Goal: Transaction & Acquisition: Book appointment/travel/reservation

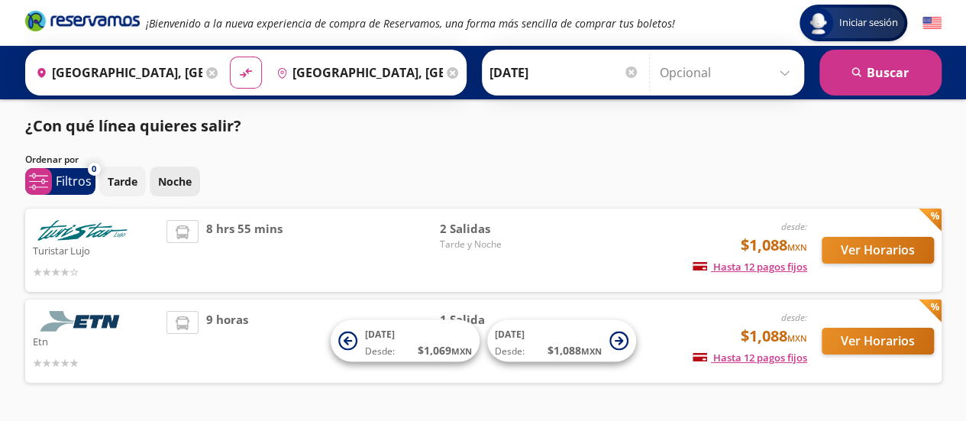
click at [158, 183] on p "Noche" at bounding box center [175, 181] width 34 height 16
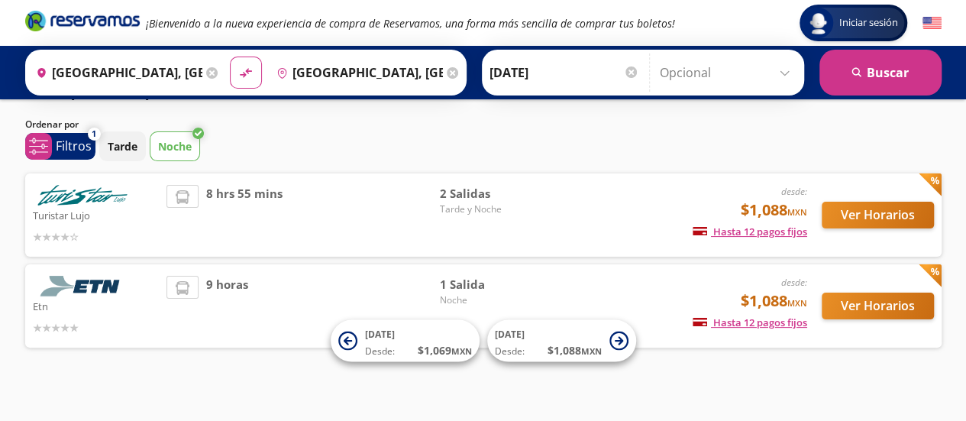
scroll to position [48, 0]
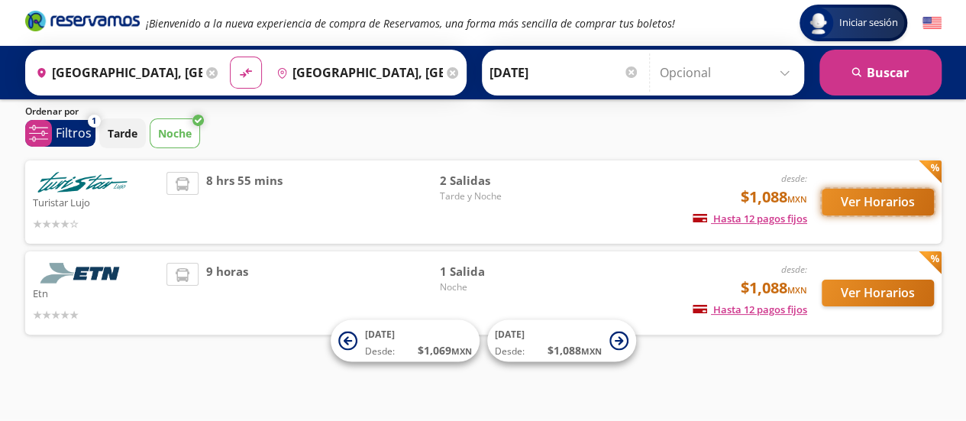
click at [902, 196] on button "Ver Horarios" at bounding box center [878, 202] width 112 height 27
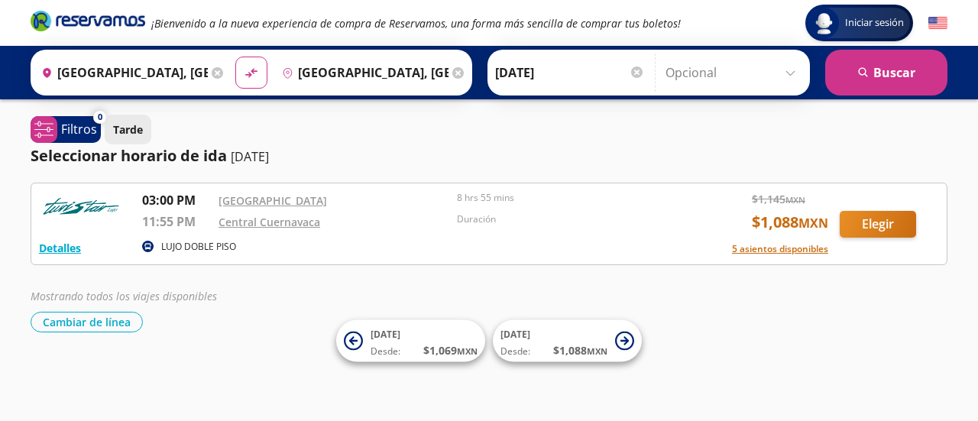
click at [118, 130] on p "Tarde" at bounding box center [128, 129] width 30 height 16
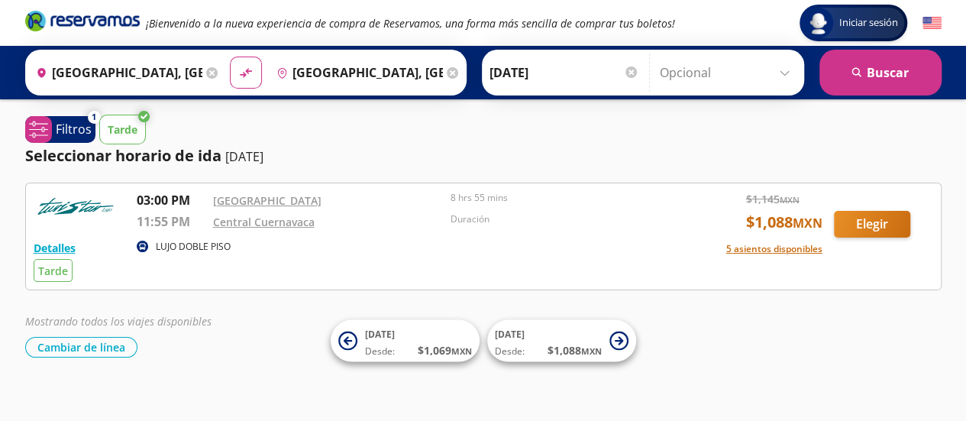
click at [120, 130] on p "Tarde" at bounding box center [123, 129] width 30 height 16
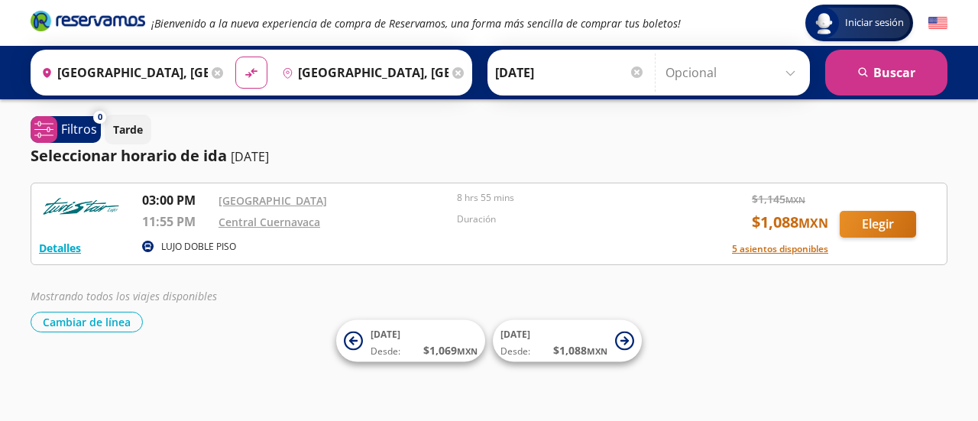
click at [217, 247] on p "LUJO DOBLE PISO" at bounding box center [198, 247] width 75 height 14
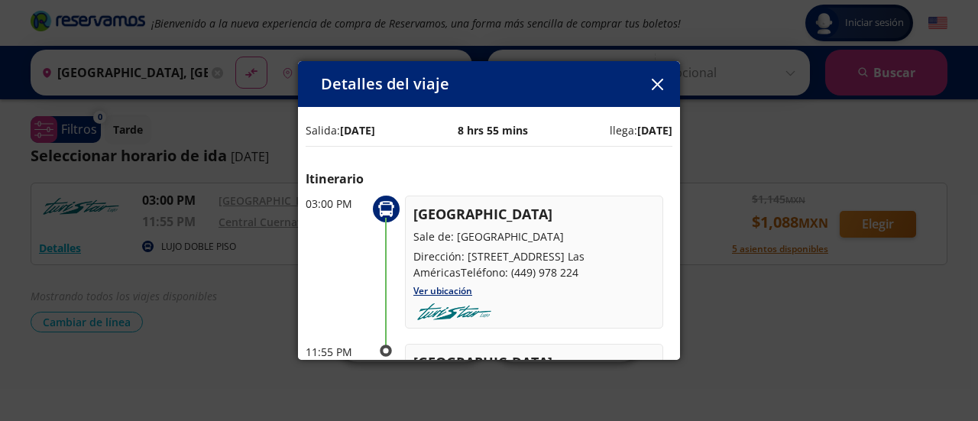
click at [659, 87] on icon "button" at bounding box center [657, 84] width 11 height 11
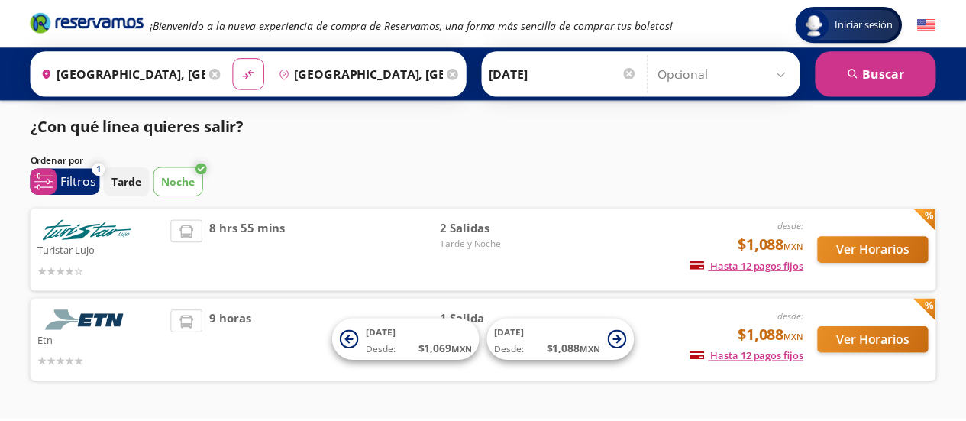
scroll to position [48, 0]
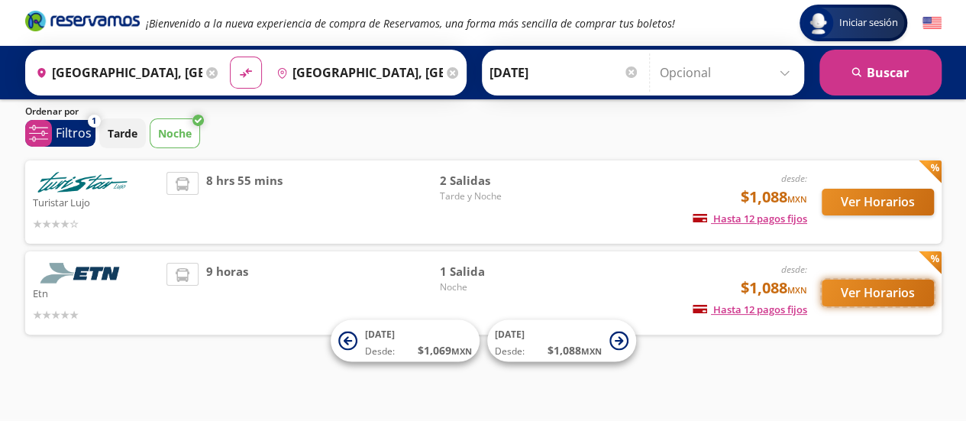
click at [863, 290] on button "Ver Horarios" at bounding box center [878, 293] width 112 height 27
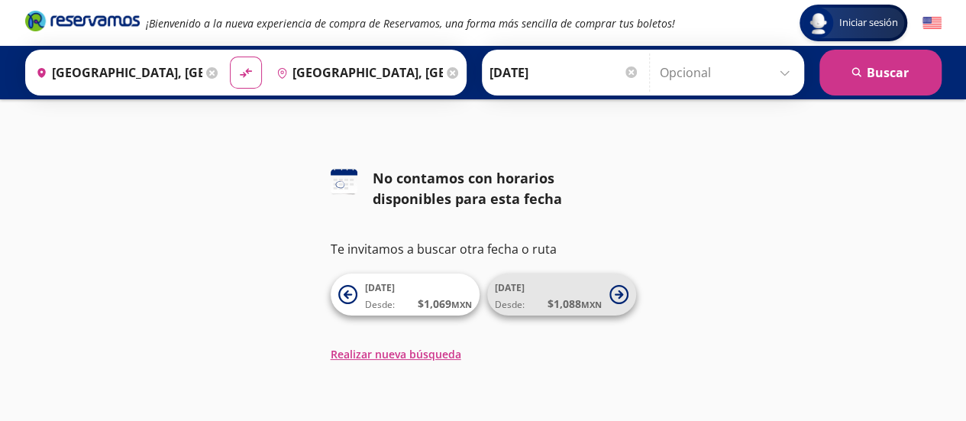
click at [561, 299] on span "$ 1,088 MXN" at bounding box center [575, 304] width 54 height 16
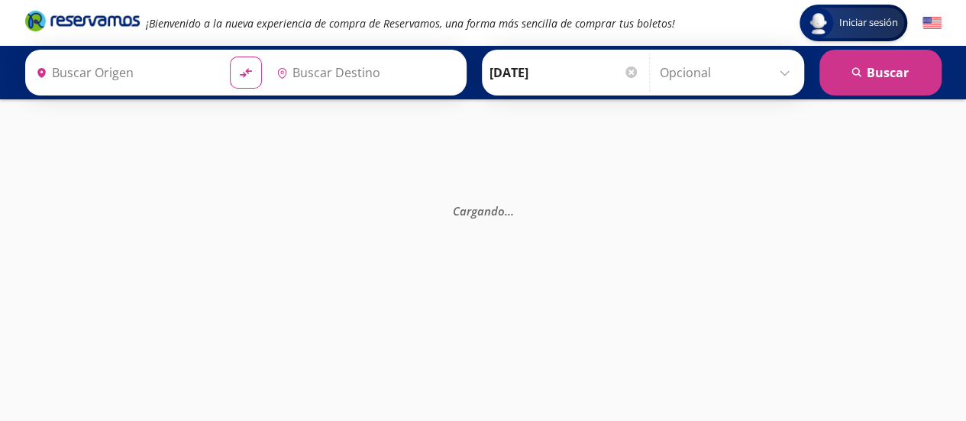
type input "[GEOGRAPHIC_DATA], [GEOGRAPHIC_DATA]"
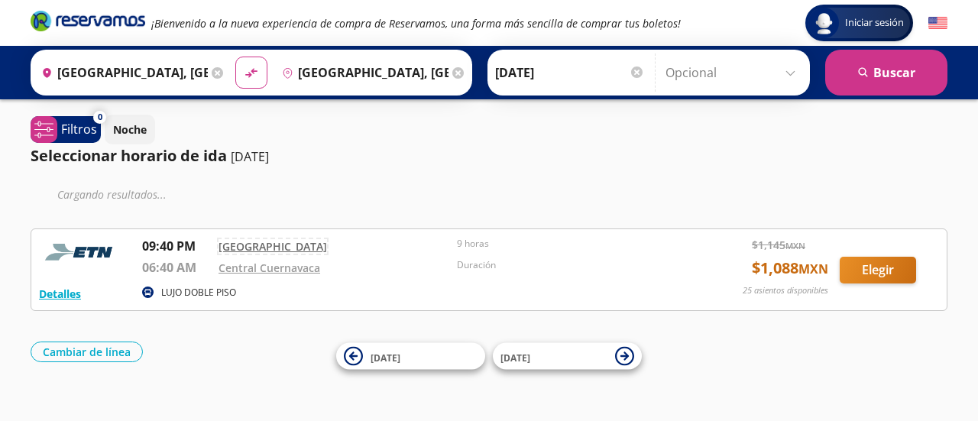
click at [278, 248] on div "Detalles LUJO DOBLE PISO 09:40 PM [GEOGRAPHIC_DATA] 06:40 AM Central Cuernavaca…" at bounding box center [489, 270] width 900 height 66
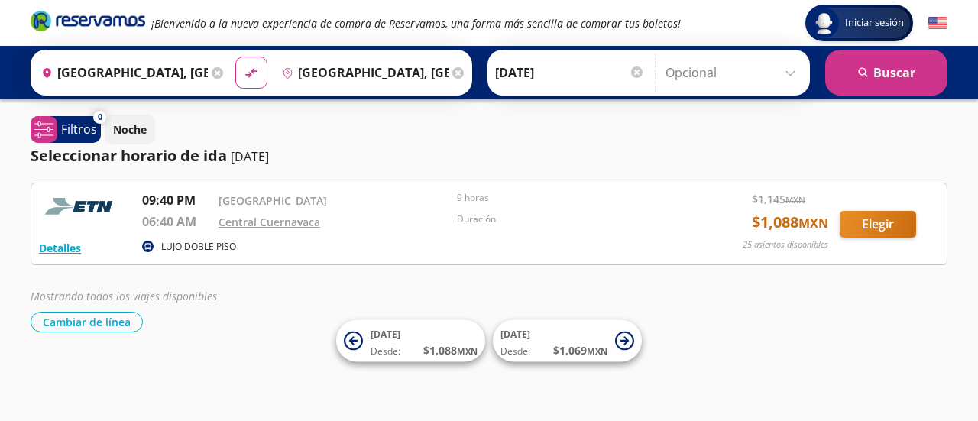
click at [148, 201] on p "09:40 PM" at bounding box center [176, 200] width 69 height 18
click at [98, 328] on button "Cambiar de línea" at bounding box center [87, 322] width 112 height 21
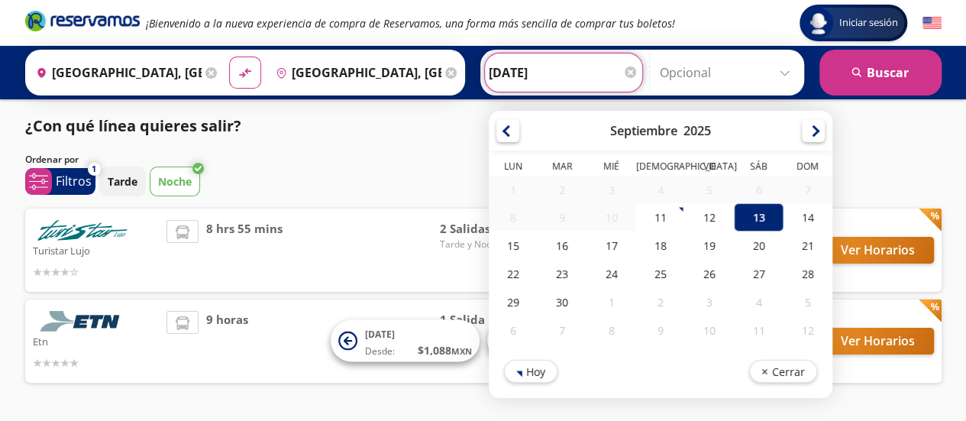
click at [542, 83] on input "[DATE]" at bounding box center [564, 72] width 150 height 38
click at [706, 221] on div "12" at bounding box center [709, 217] width 49 height 28
type input "[DATE]"
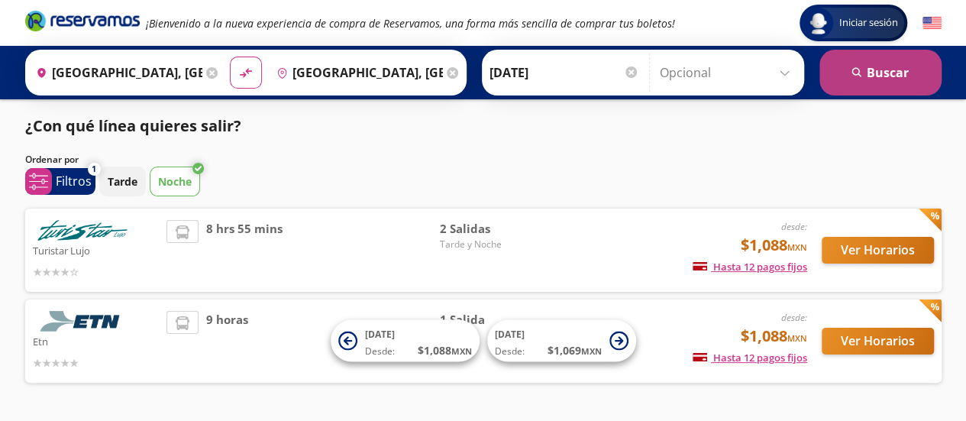
click at [874, 69] on button "search [GEOGRAPHIC_DATA]" at bounding box center [881, 73] width 122 height 46
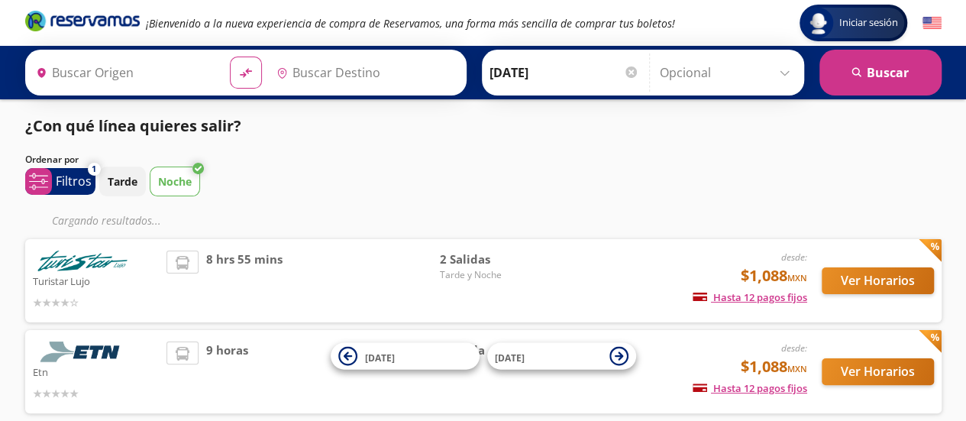
type input "[GEOGRAPHIC_DATA], [GEOGRAPHIC_DATA]"
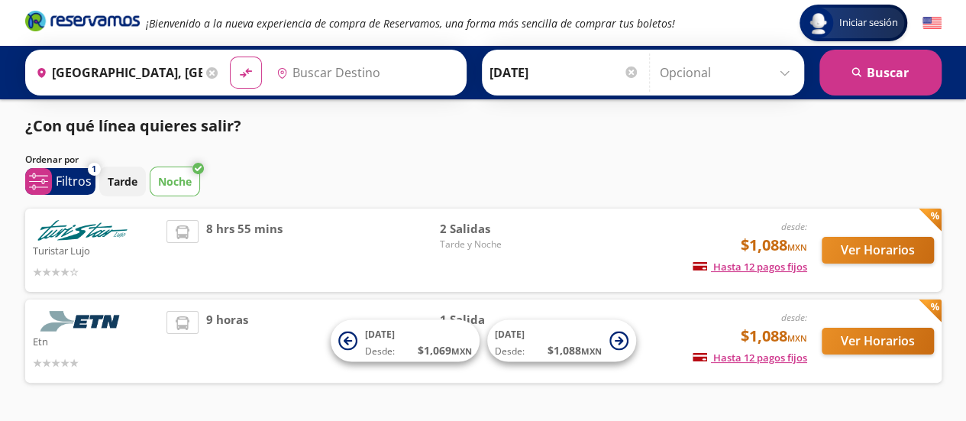
type input "[GEOGRAPHIC_DATA], [GEOGRAPHIC_DATA]"
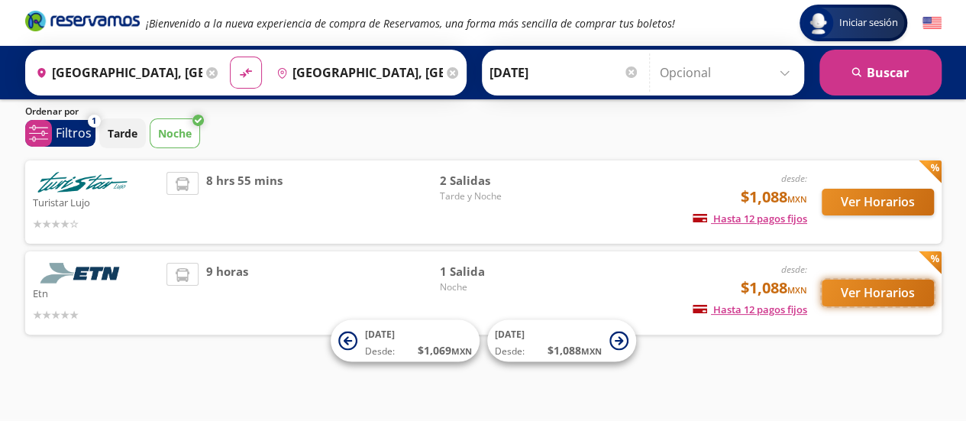
click at [850, 291] on button "Ver Horarios" at bounding box center [878, 293] width 112 height 27
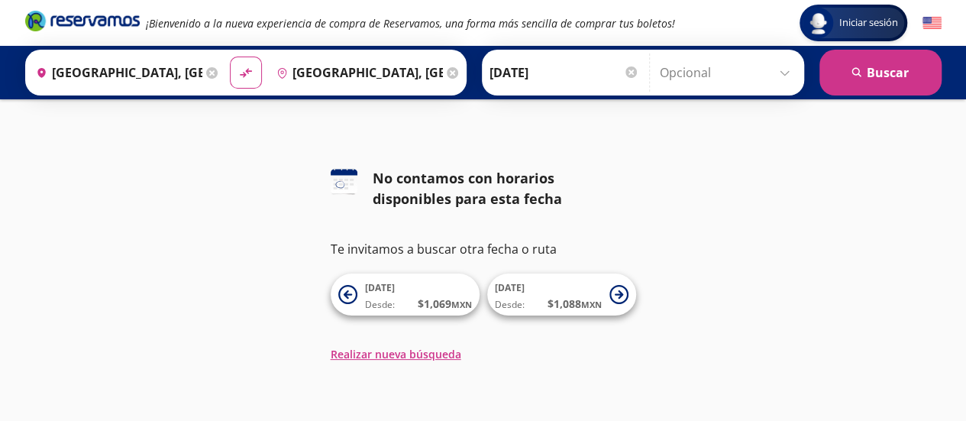
scroll to position [48, 0]
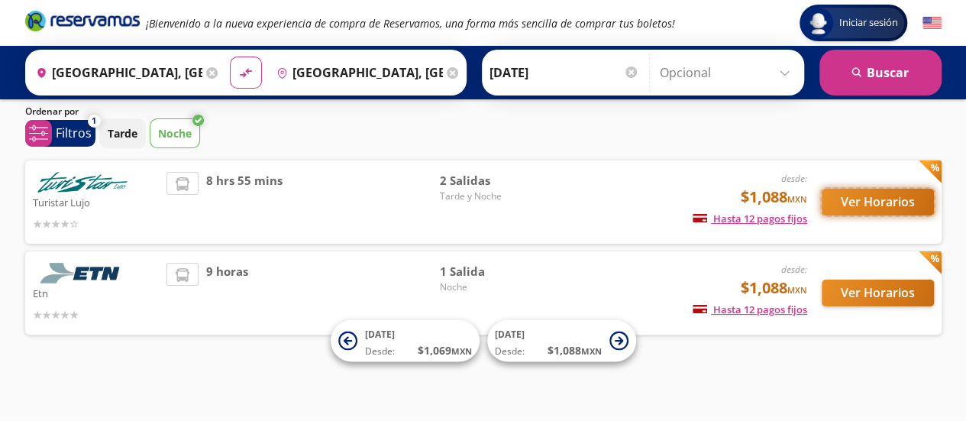
click at [862, 203] on button "Ver Horarios" at bounding box center [878, 202] width 112 height 27
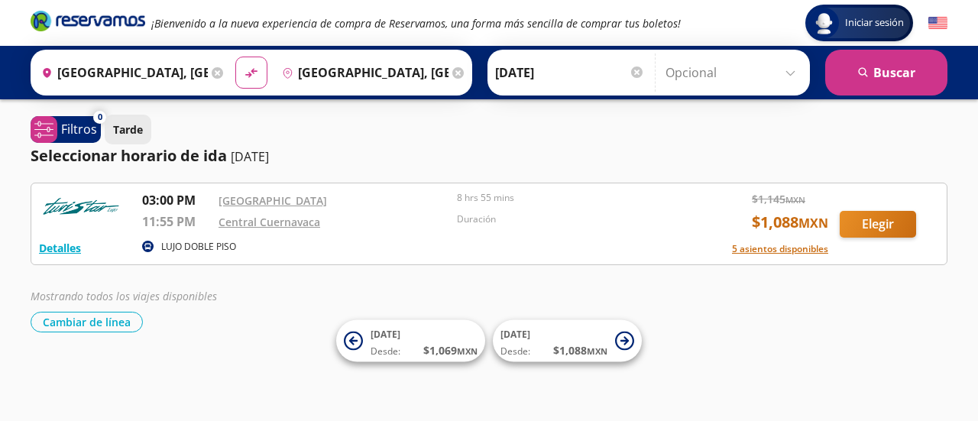
click at [125, 140] on button "Tarde" at bounding box center [128, 130] width 47 height 30
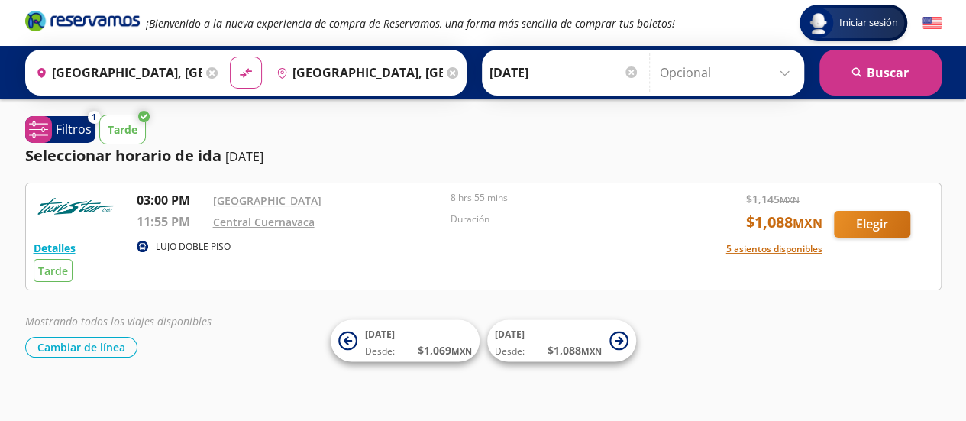
click at [125, 140] on button "Tarde" at bounding box center [122, 130] width 47 height 30
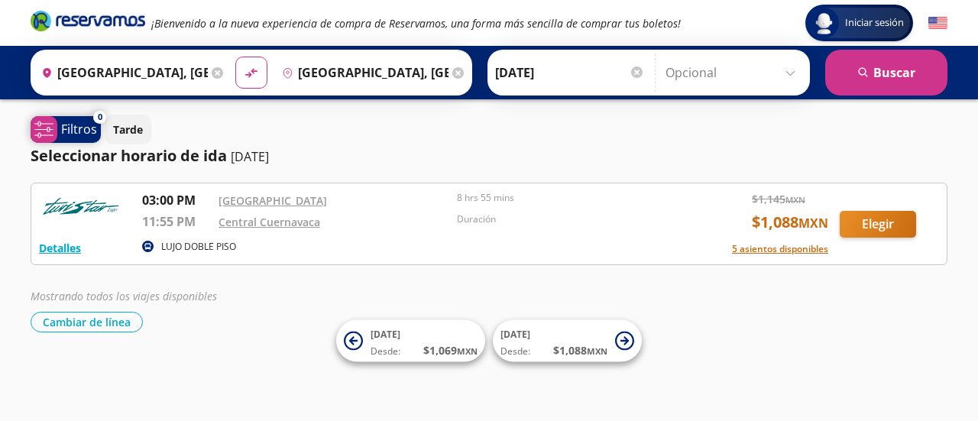
click at [60, 133] on span "system-uicons:filtering Filtros" at bounding box center [66, 129] width 70 height 27
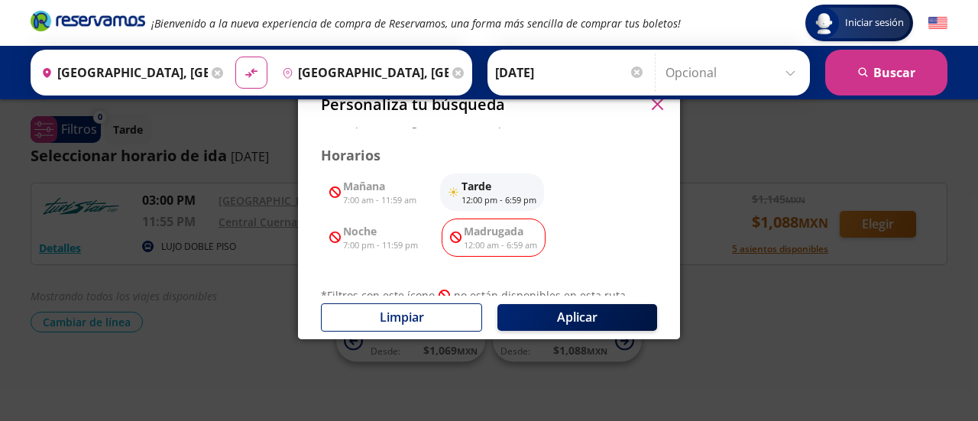
scroll to position [209, 0]
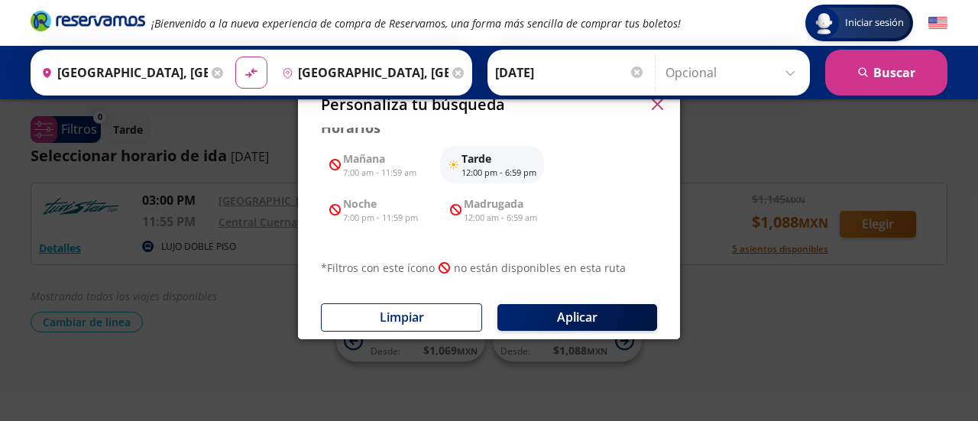
click at [664, 110] on button "button" at bounding box center [657, 104] width 23 height 23
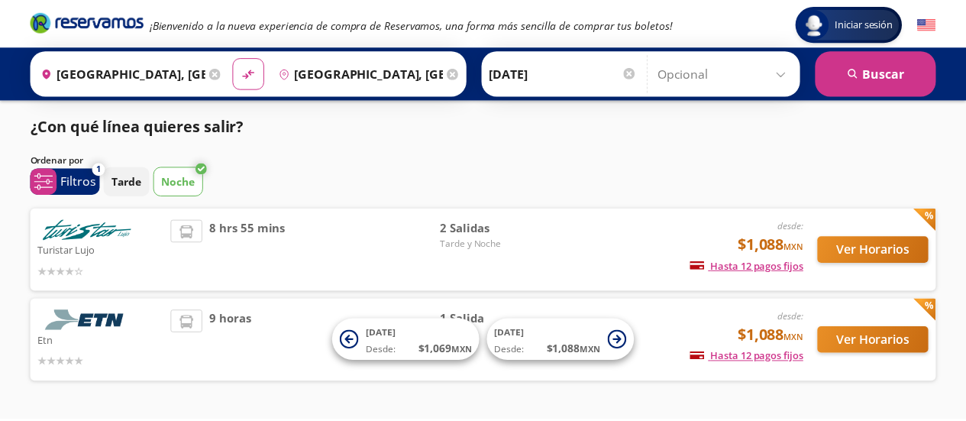
scroll to position [48, 0]
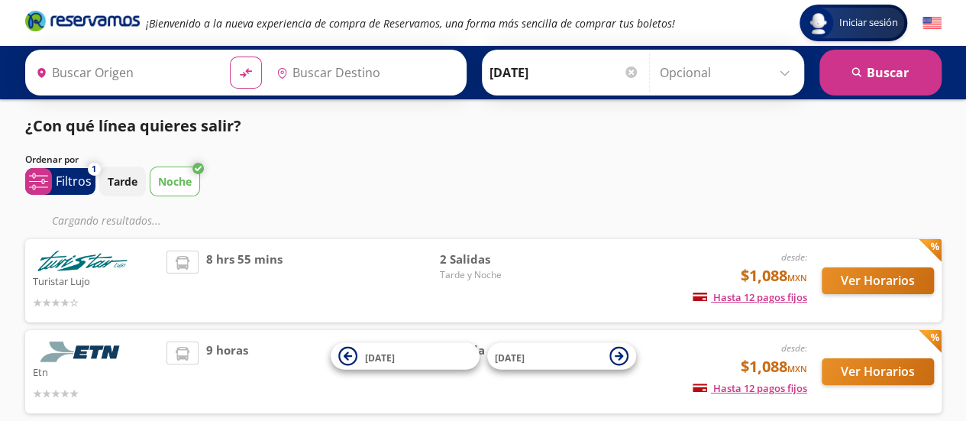
type input "[GEOGRAPHIC_DATA], [GEOGRAPHIC_DATA]"
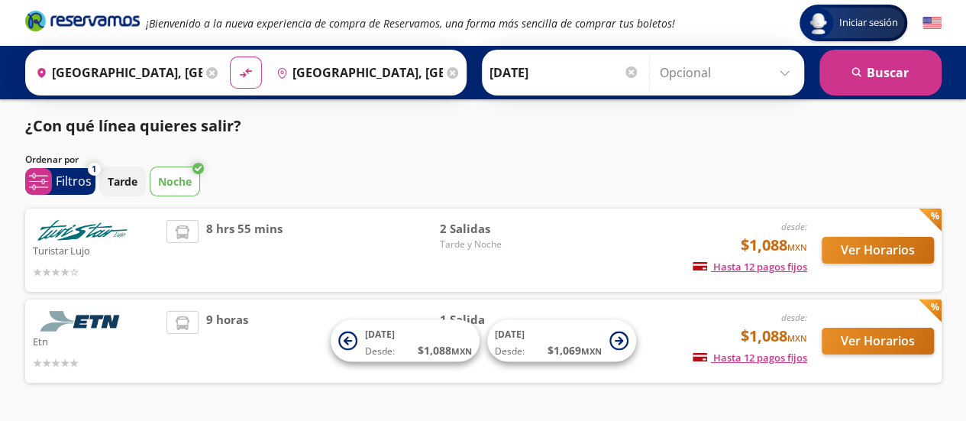
scroll to position [48, 0]
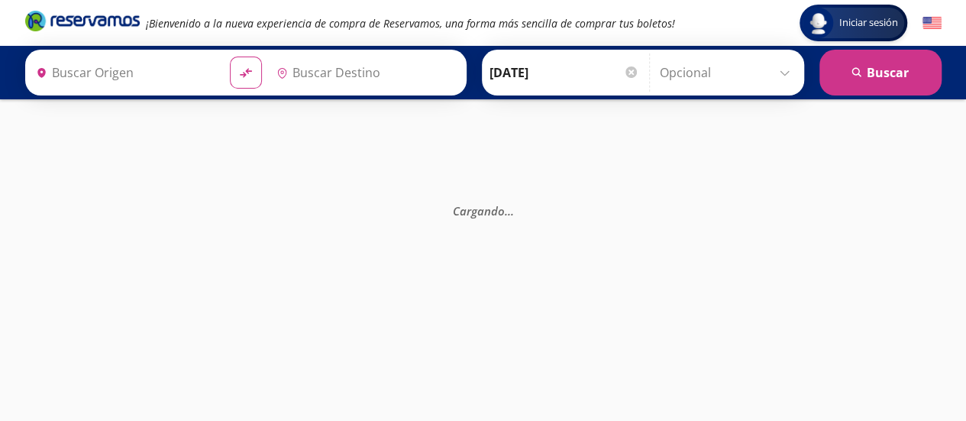
type input "[GEOGRAPHIC_DATA], [GEOGRAPHIC_DATA]"
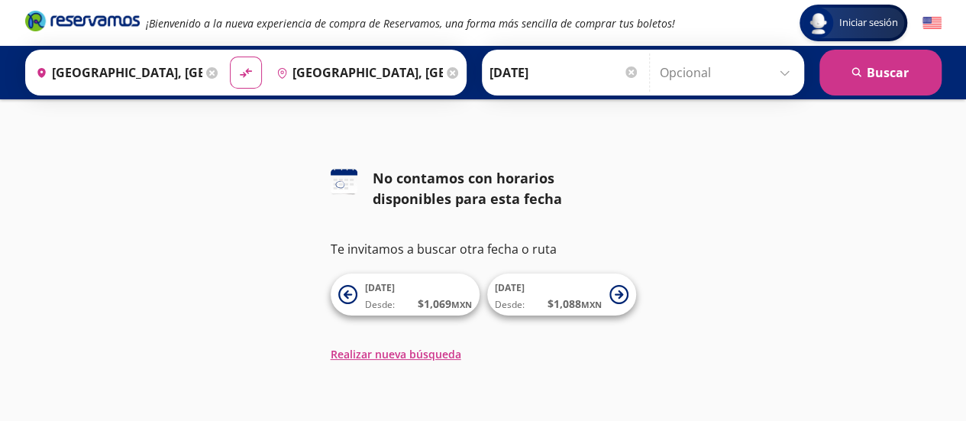
scroll to position [48, 0]
